Goal: Information Seeking & Learning: Learn about a topic

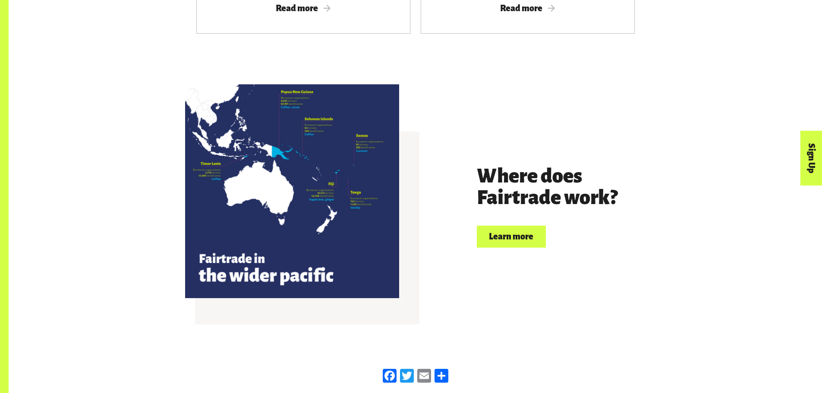
scroll to position [1898, 0]
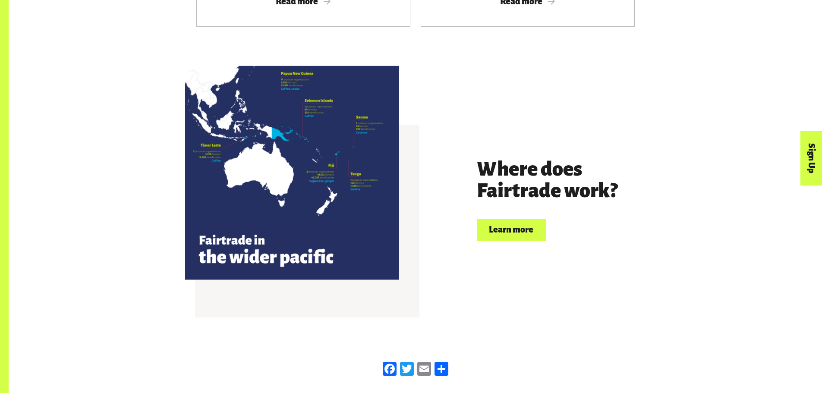
click at [314, 186] on div at bounding box center [292, 173] width 214 height 214
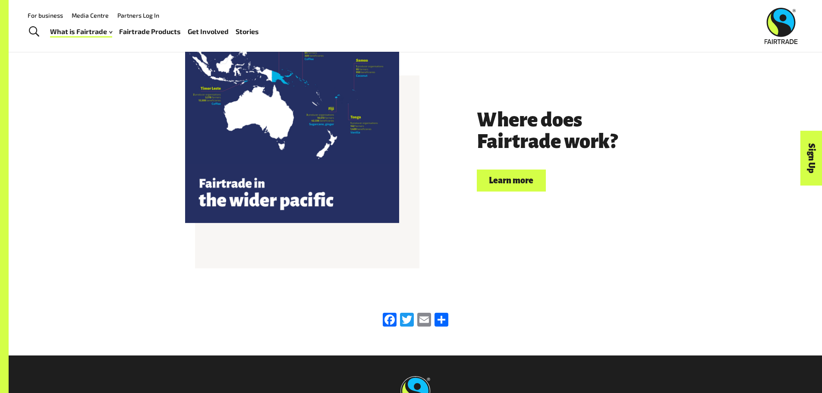
scroll to position [1941, 0]
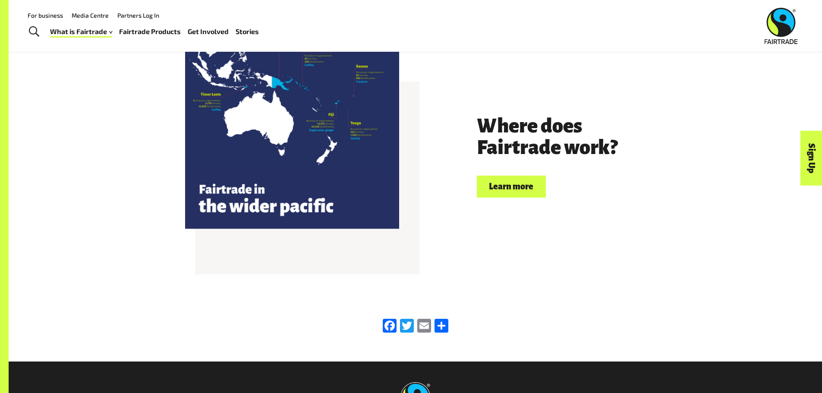
click at [510, 176] on link "Learn more" at bounding box center [511, 187] width 69 height 22
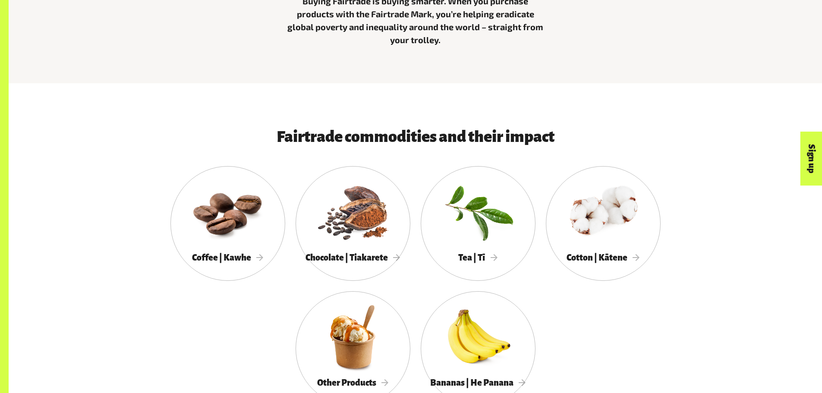
scroll to position [474, 0]
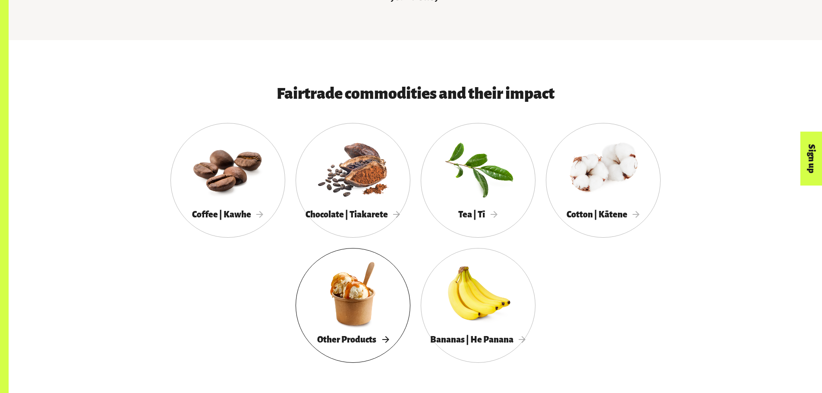
click at [346, 296] on div at bounding box center [352, 293] width 115 height 75
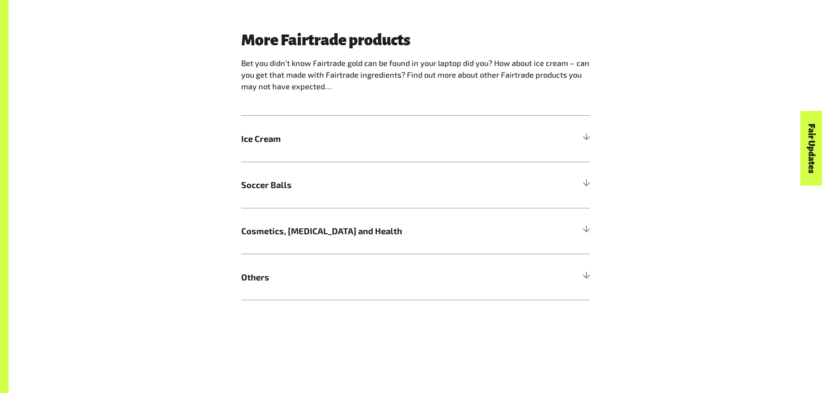
scroll to position [906, 0]
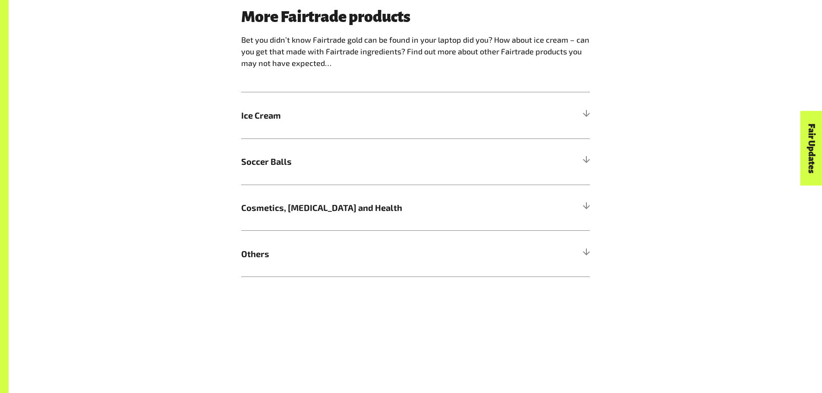
click at [590, 112] on div "More Fairtrade products Bet you didn’t know Fairtrade gold can be found in your…" at bounding box center [415, 142] width 359 height 269
click at [586, 112] on h5 "Ice Cream" at bounding box center [415, 115] width 348 height 46
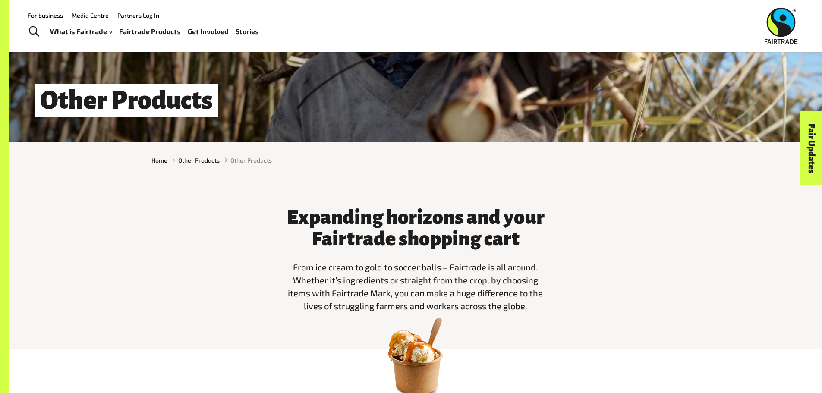
scroll to position [43, 0]
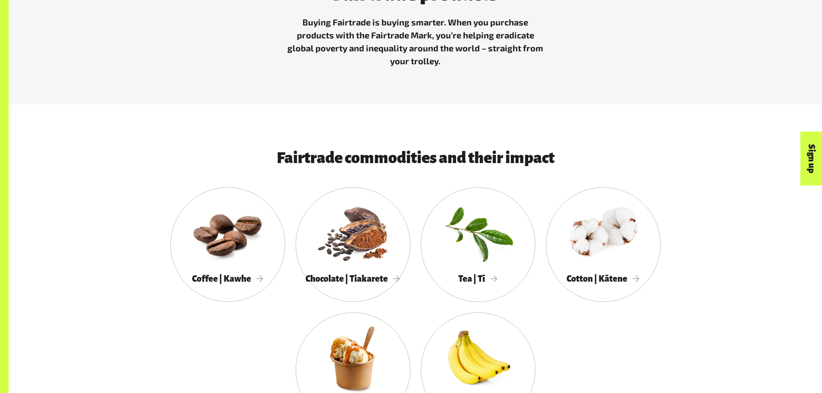
scroll to position [431, 0]
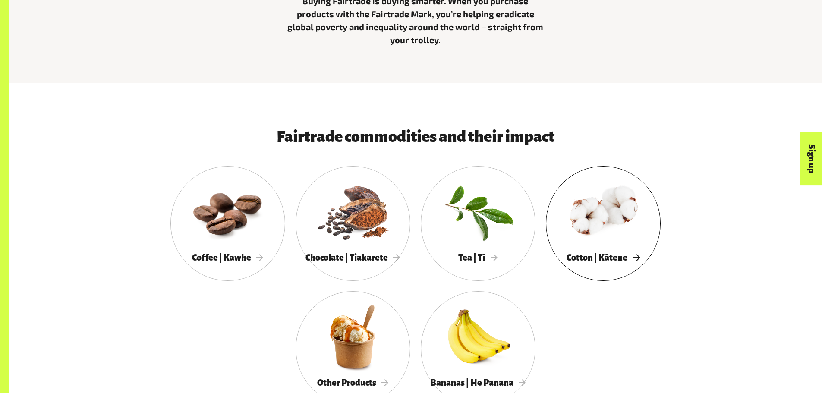
click at [613, 214] on div at bounding box center [603, 211] width 115 height 75
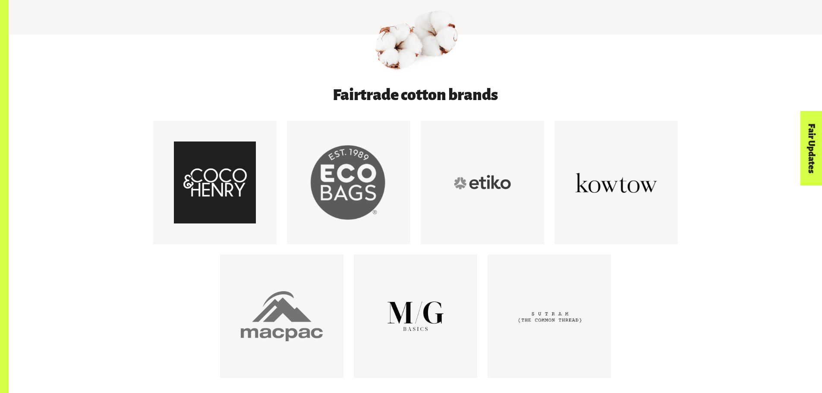
scroll to position [561, 0]
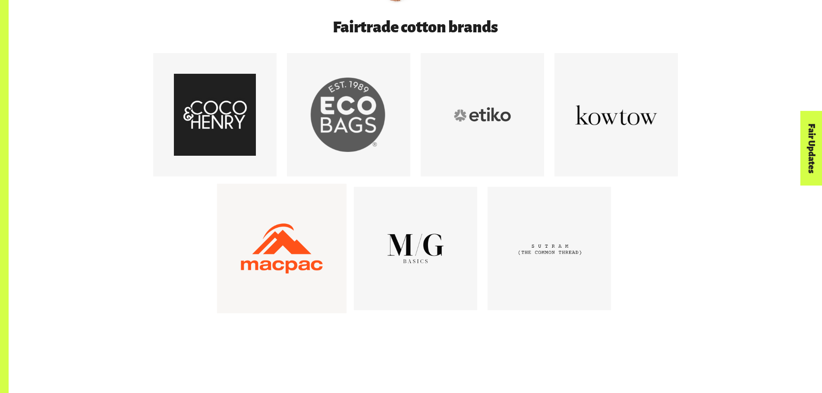
click at [275, 270] on div at bounding box center [282, 248] width 82 height 82
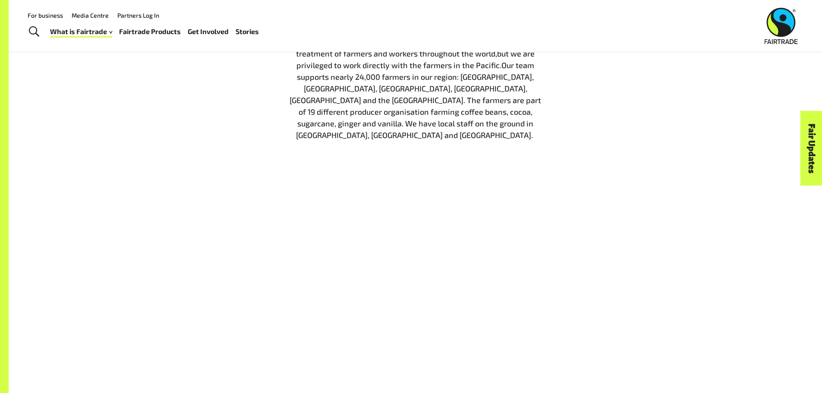
scroll to position [1035, 0]
